Goal: Task Accomplishment & Management: Use online tool/utility

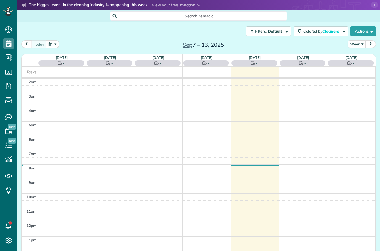
scroll to position [18, 0]
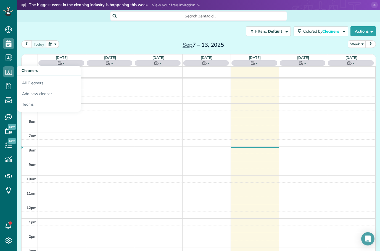
click at [33, 84] on link "All Cleaners" at bounding box center [49, 82] width 64 height 13
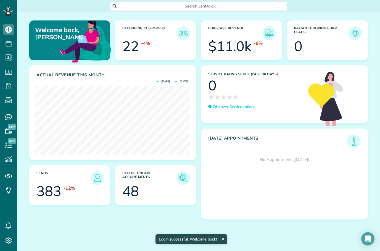
scroll to position [2, 2]
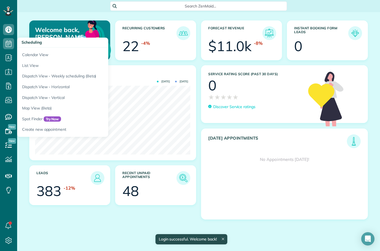
click at [32, 57] on link "Calendar View" at bounding box center [86, 54] width 138 height 13
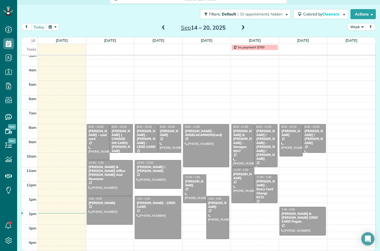
scroll to position [7, 0]
click at [166, 31] on span at bounding box center [164, 28] width 6 height 8
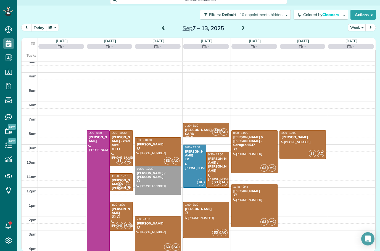
scroll to position [18, 0]
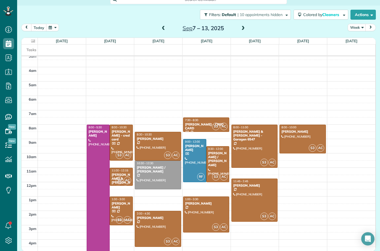
click at [300, 143] on div at bounding box center [303, 139] width 46 height 28
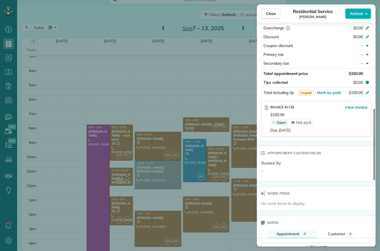
scroll to position [297, 0]
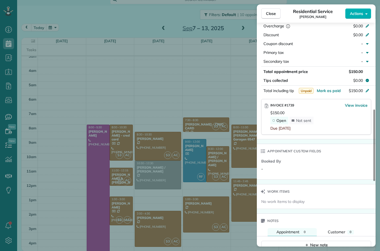
click at [359, 106] on span "View invoice" at bounding box center [356, 106] width 23 height 6
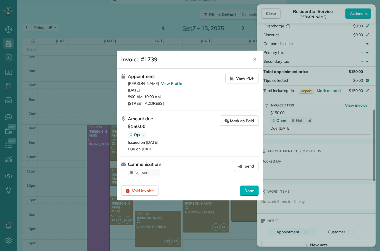
click at [251, 169] on span "Send" at bounding box center [249, 166] width 9 height 6
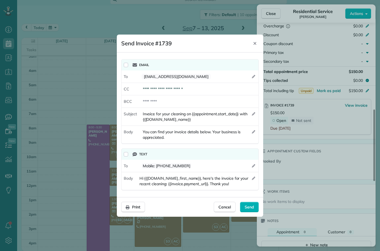
click at [358, 105] on div at bounding box center [190, 125] width 380 height 251
click at [247, 210] on span "Send" at bounding box center [249, 207] width 9 height 6
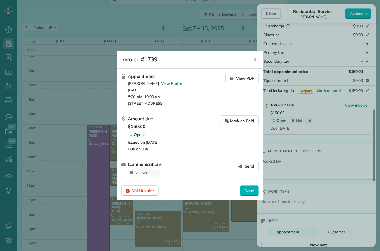
click at [251, 190] on span "Done" at bounding box center [250, 191] width 10 height 6
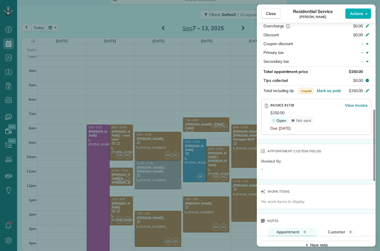
click at [361, 108] on span "View invoice" at bounding box center [356, 106] width 23 height 6
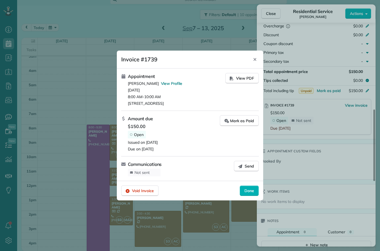
click at [248, 168] on span "Send" at bounding box center [249, 166] width 9 height 6
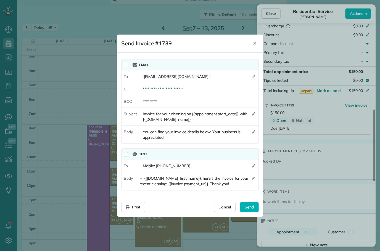
click at [252, 207] on span "Send" at bounding box center [249, 207] width 9 height 6
